Goal: Task Accomplishment & Management: Use online tool/utility

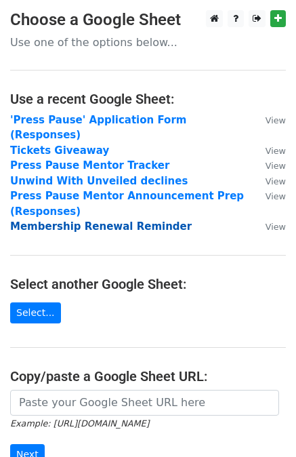
click at [79, 220] on strong "Membership Renewal Reminder" at bounding box center [101, 226] width 182 height 12
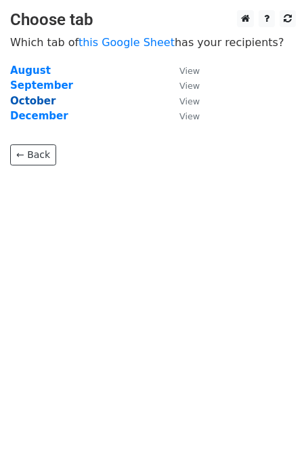
click at [26, 103] on strong "October" at bounding box center [32, 101] width 45 height 12
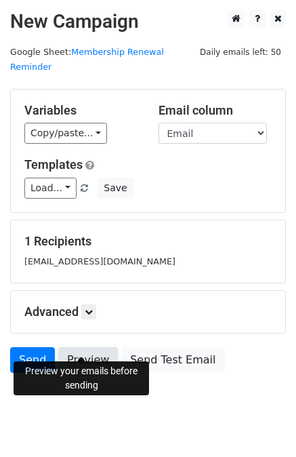
click at [81, 347] on link "Preview" at bounding box center [88, 360] width 60 height 26
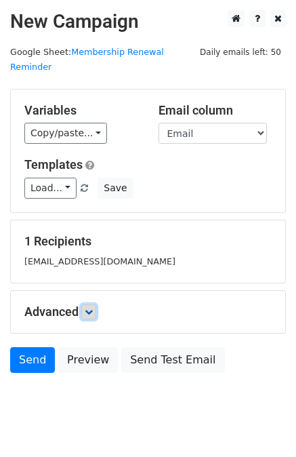
click at [91, 308] on icon at bounding box center [89, 312] width 8 height 8
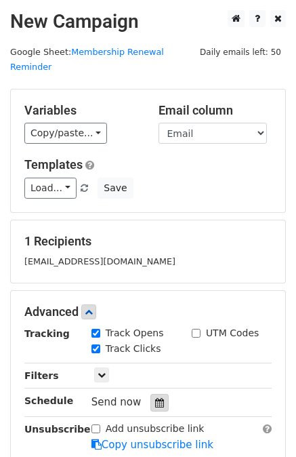
click at [155, 398] on icon at bounding box center [159, 402] width 9 height 9
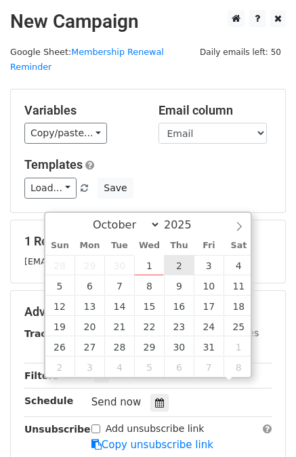
scroll to position [1, 0]
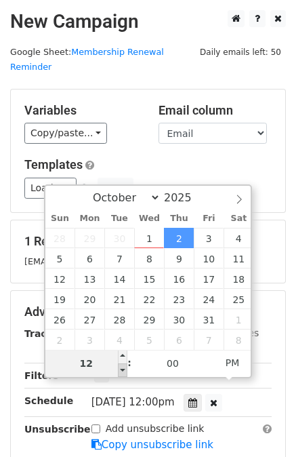
type input "[DATE] 11:00"
type input "11"
click at [122, 371] on span at bounding box center [122, 370] width 9 height 14
type input "[DATE] 10:00"
type input "10"
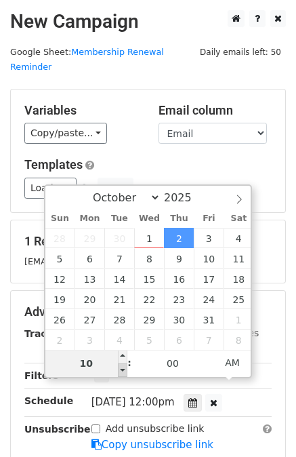
click at [122, 371] on span at bounding box center [122, 370] width 9 height 14
type input "[DATE] 09:00"
type input "09"
click at [122, 371] on span at bounding box center [122, 370] width 9 height 14
type input "[DATE] 08:00"
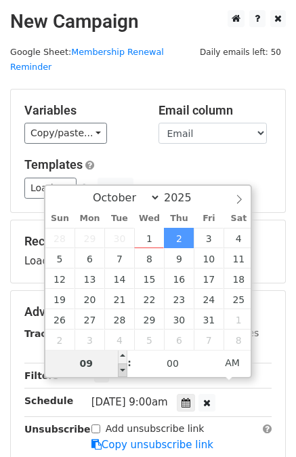
type input "08"
click at [122, 371] on span at bounding box center [122, 370] width 9 height 14
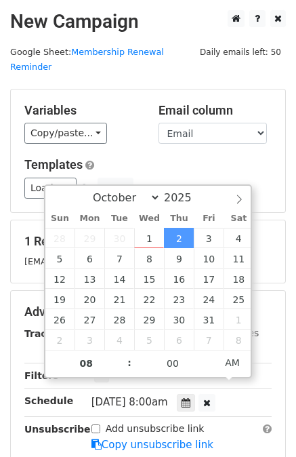
click at [5, 352] on main "New Campaign Daily emails left: 50 Google Sheet: Membership Renewal Reminder Va…" at bounding box center [148, 277] width 296 height 535
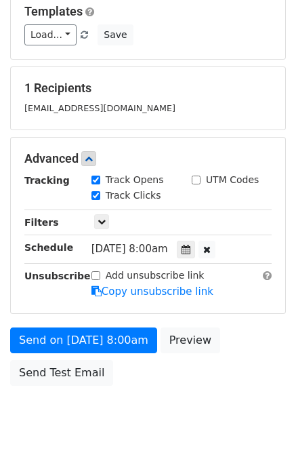
scroll to position [162, 0]
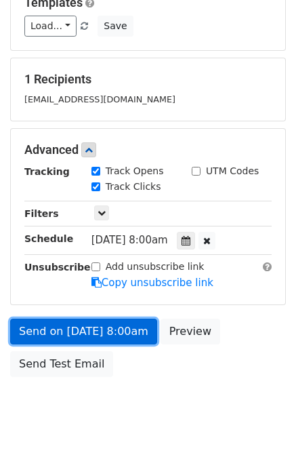
click at [49, 318] on link "Send on [DATE] 8:00am" at bounding box center [83, 331] width 147 height 26
